Goal: Task Accomplishment & Management: Manage account settings

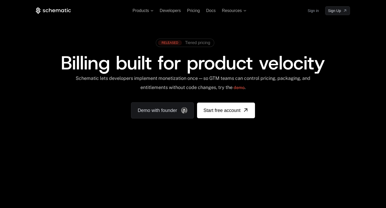
click at [314, 11] on link "Sign in" at bounding box center [312, 11] width 11 height 8
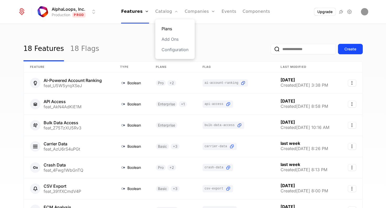
click at [167, 28] on link "Plans" at bounding box center [174, 29] width 27 height 6
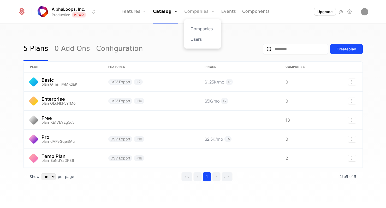
click at [203, 10] on link "Companies" at bounding box center [199, 11] width 31 height 23
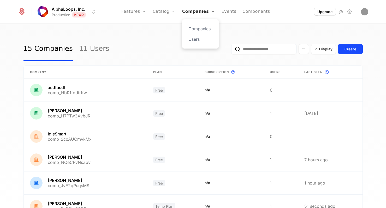
click at [204, 11] on link "Companies" at bounding box center [198, 11] width 33 height 23
click at [201, 38] on link "Users" at bounding box center [200, 39] width 24 height 6
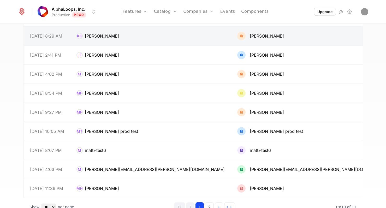
scroll to position [96, 0]
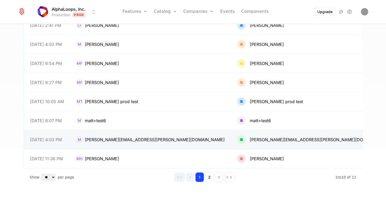
click at [193, 134] on link at bounding box center [150, 139] width 161 height 19
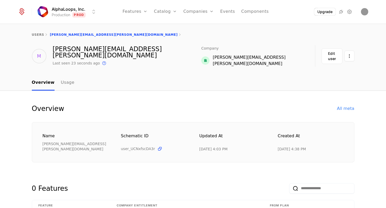
click at [287, 58] on div "michael.kennedy@loadsure.net" at bounding box center [259, 60] width 92 height 13
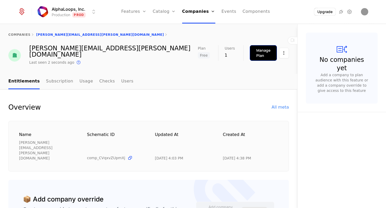
click at [256, 52] on div "Manage Plan" at bounding box center [263, 53] width 14 height 10
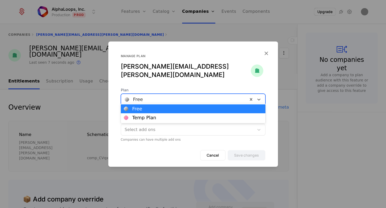
click at [164, 99] on div at bounding box center [184, 99] width 119 height 7
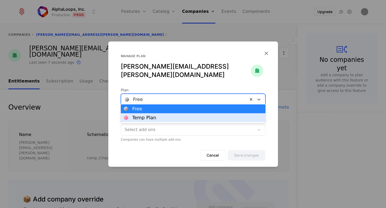
click at [160, 115] on div "Temp Plan" at bounding box center [193, 117] width 138 height 5
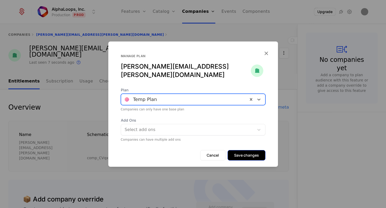
click at [243, 152] on button "Save changes" at bounding box center [246, 155] width 38 height 10
